Goal: Communication & Community: Answer question/provide support

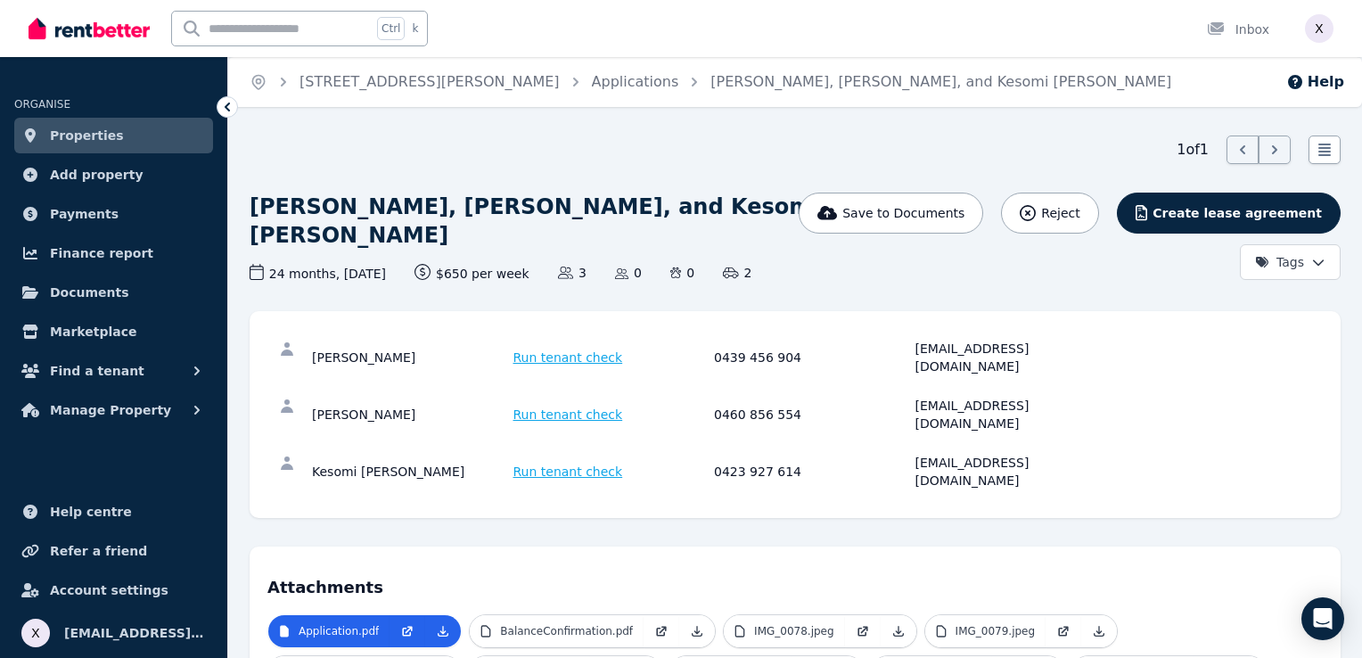
click at [1309, 264] on html "Open main menu Ctrl k Inbox Open user menu ORGANISE Properties Add property Pay…" at bounding box center [681, 329] width 1362 height 658
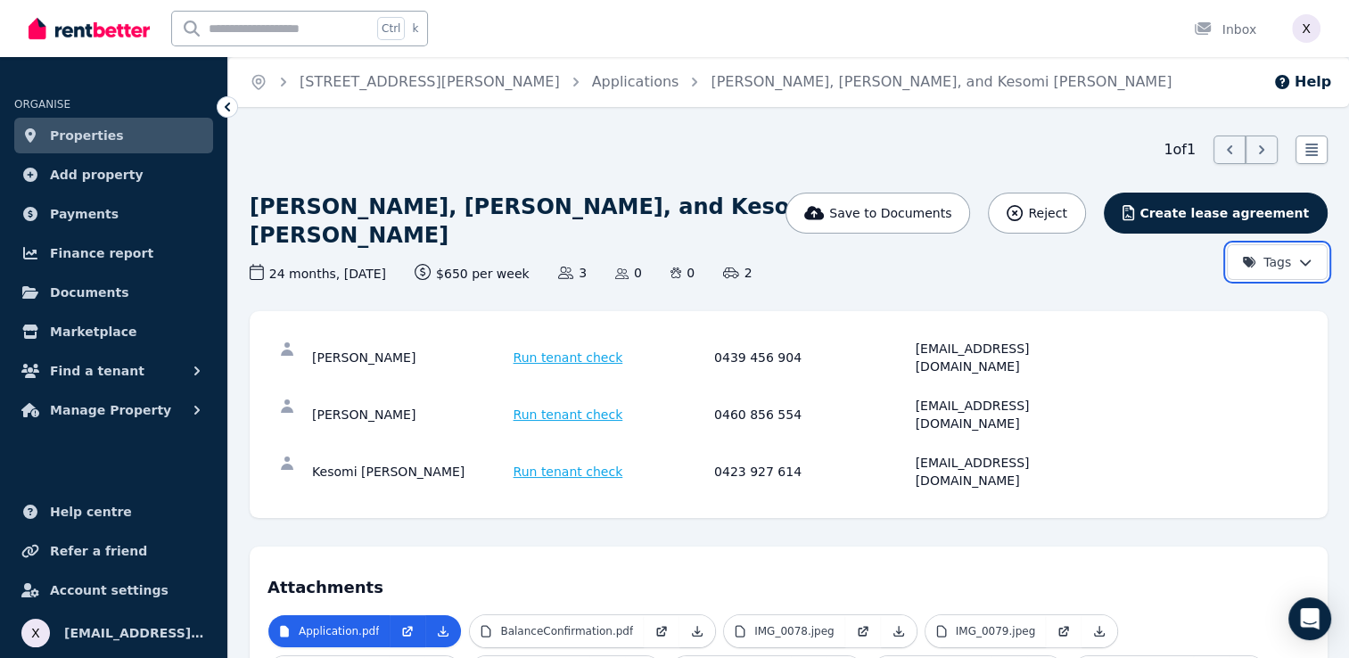
click at [1145, 278] on html "Open main menu Ctrl k Inbox Open user menu ORGANISE Properties Add property Pay…" at bounding box center [674, 329] width 1349 height 658
click at [1218, 33] on div at bounding box center [1208, 30] width 29 height 18
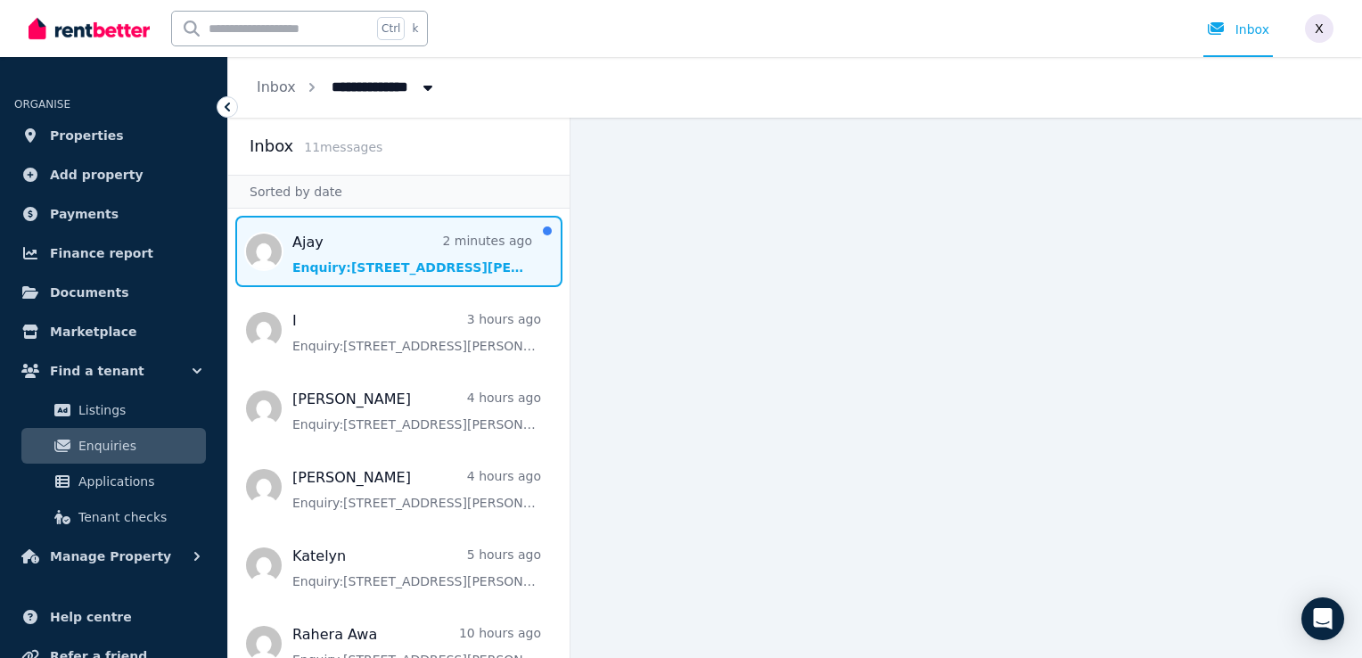
click at [397, 280] on span "Message list" at bounding box center [398, 251] width 341 height 71
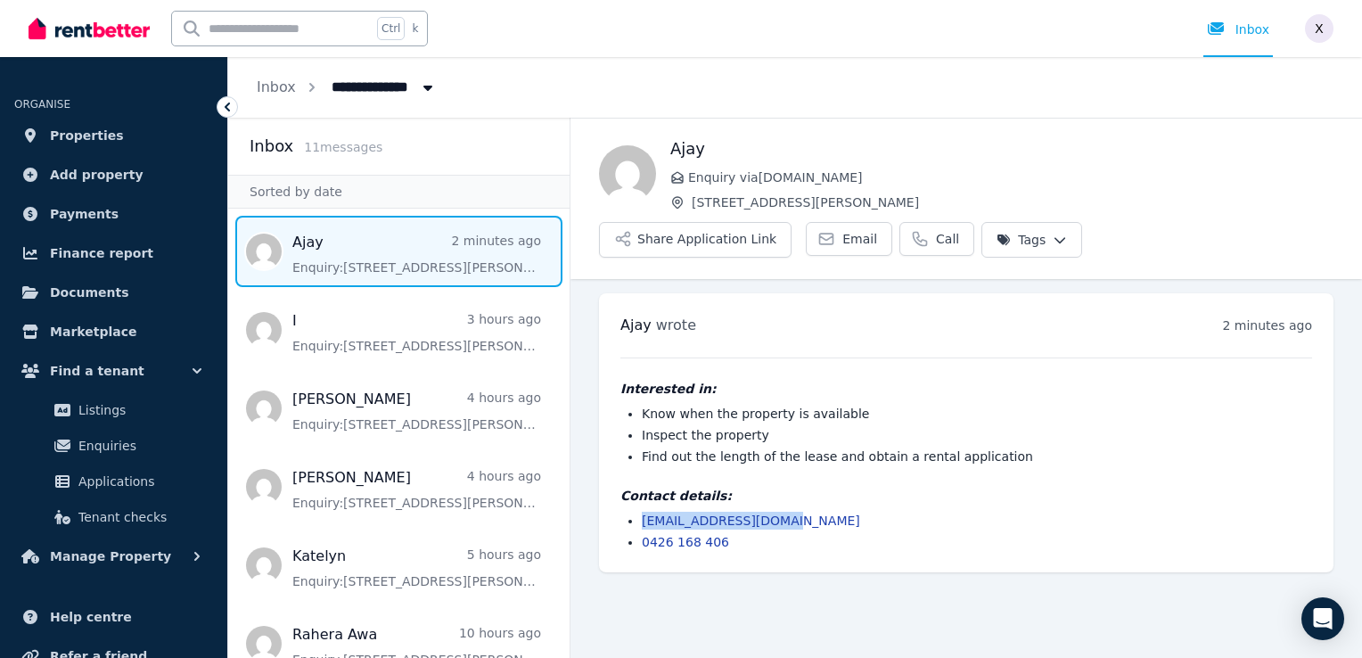
drag, startPoint x: 794, startPoint y: 473, endPoint x: 642, endPoint y: 476, distance: 151.6
click at [642, 512] on li "[EMAIL_ADDRESS][DOMAIN_NAME]" at bounding box center [977, 521] width 671 height 18
copy link "[EMAIL_ADDRESS][DOMAIN_NAME]"
click at [698, 579] on main "Back Ajay Enquiry via [DOMAIN_NAME] [STREET_ADDRESS][PERSON_NAME] Application L…" at bounding box center [967, 388] width 792 height 540
